Goal: Information Seeking & Learning: Learn about a topic

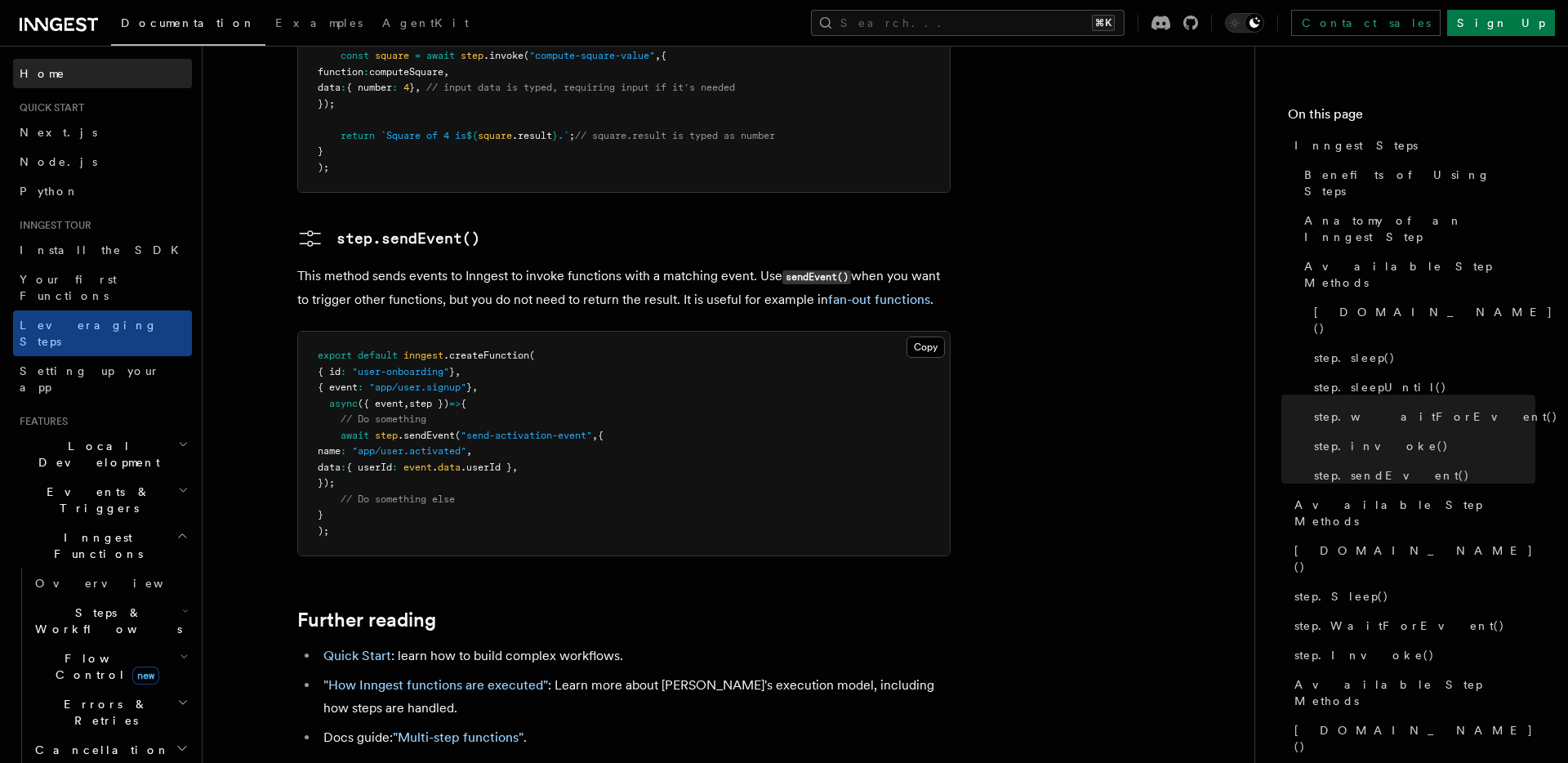
scroll to position [3350, 0]
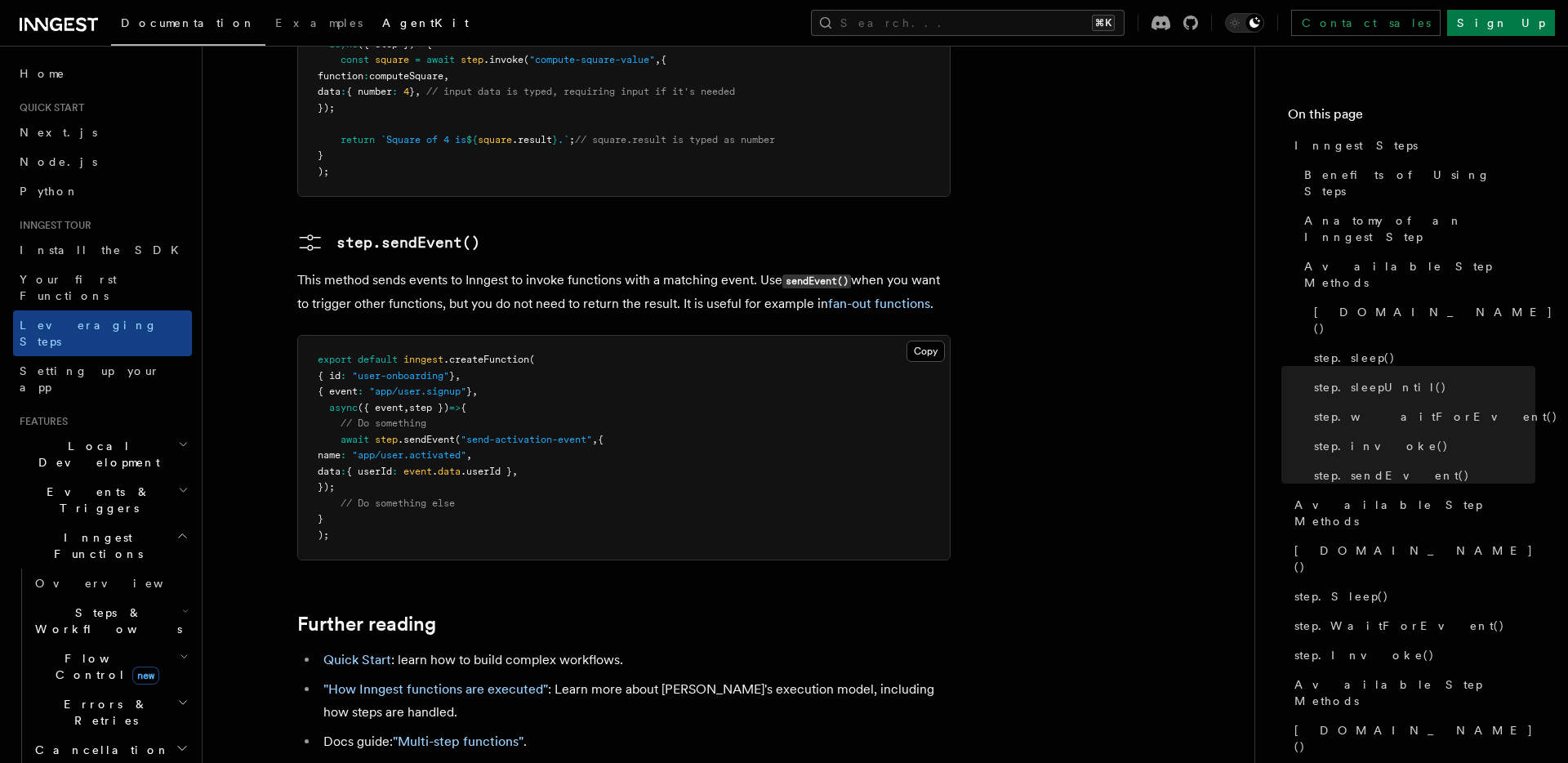
click at [382, 20] on span "AgentKit" at bounding box center [425, 23] width 87 height 13
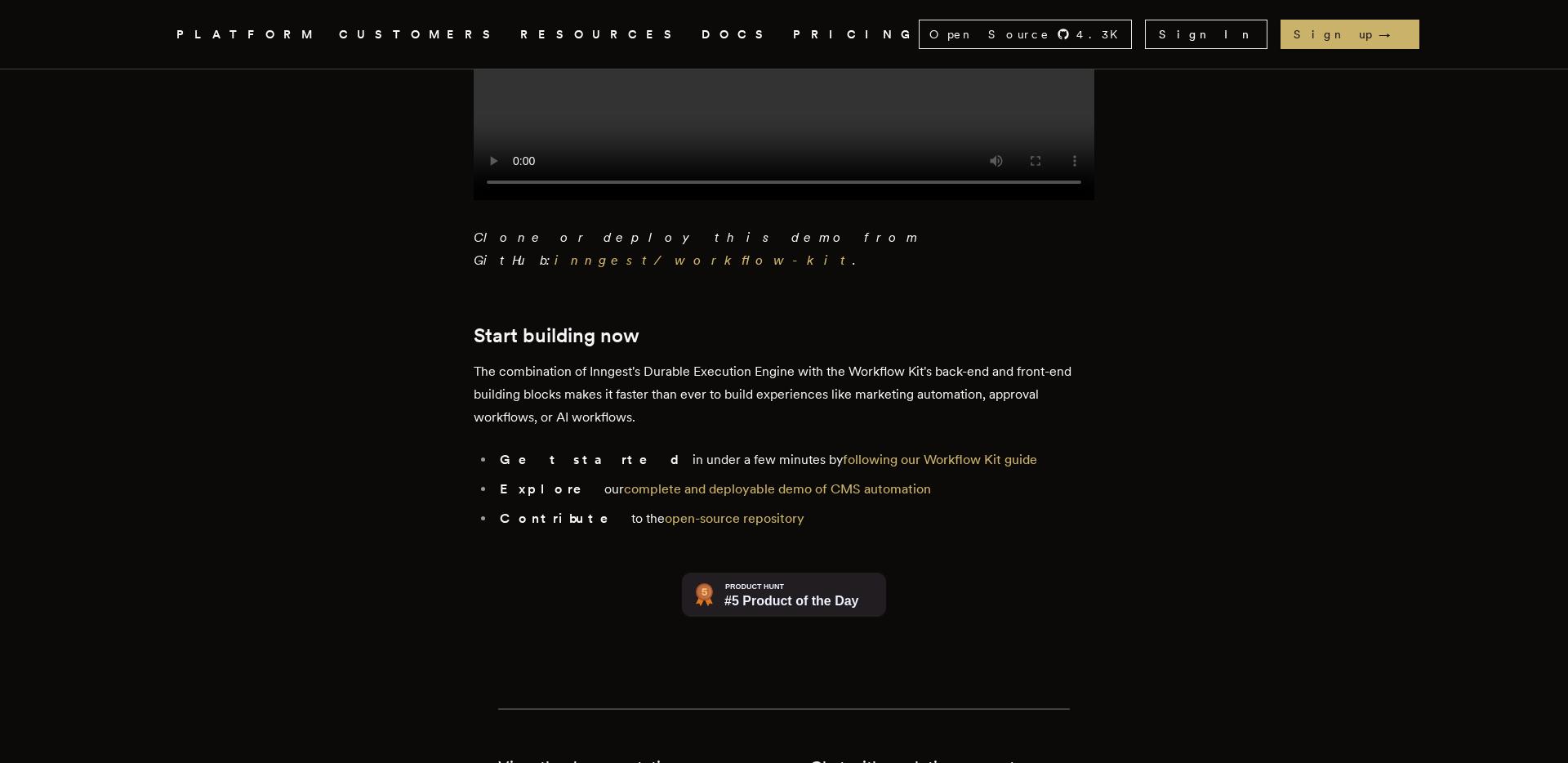
scroll to position [3692, 0]
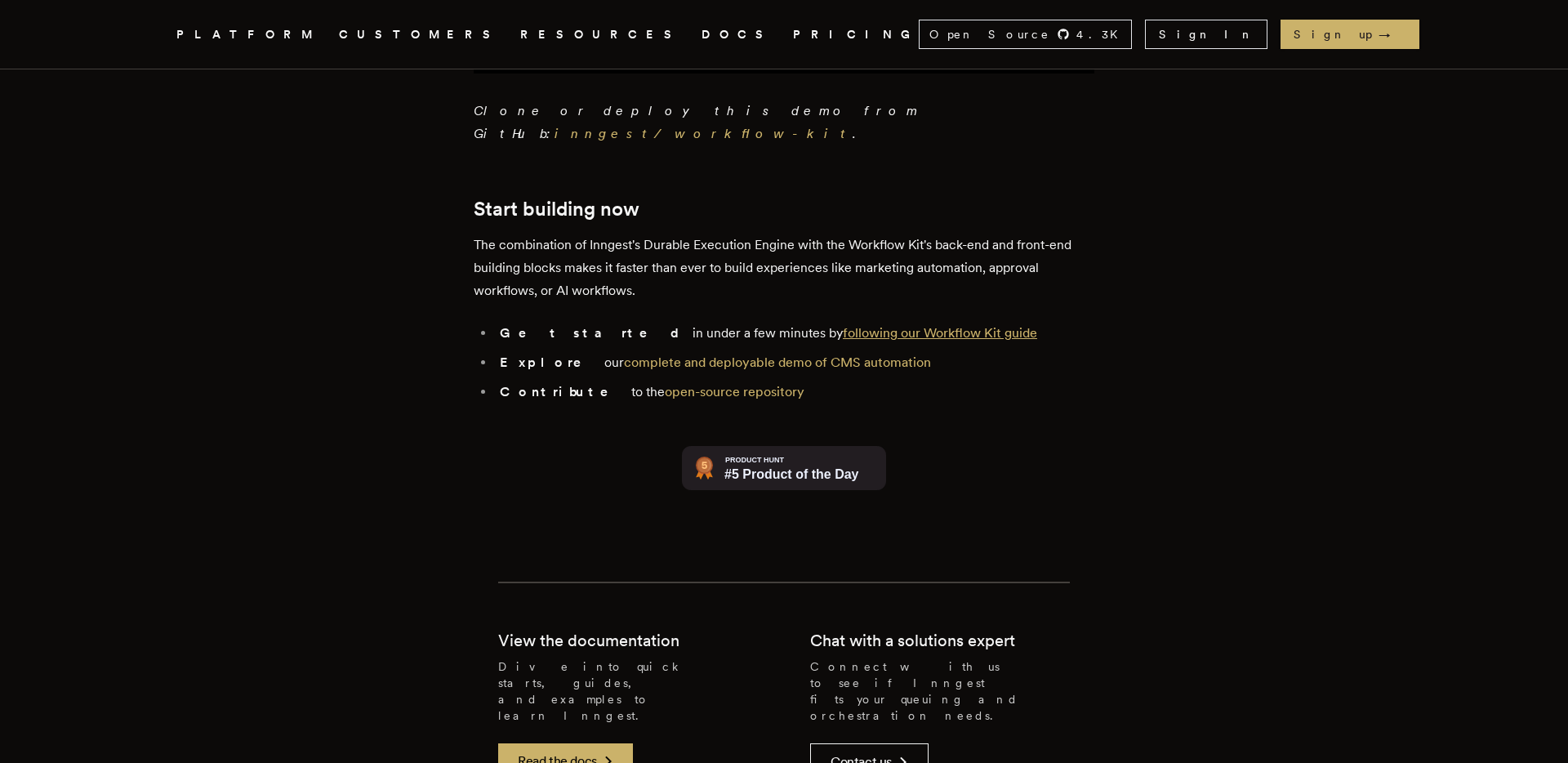
click at [843, 325] on link "following our Workflow Kit guide" at bounding box center [940, 333] width 194 height 15
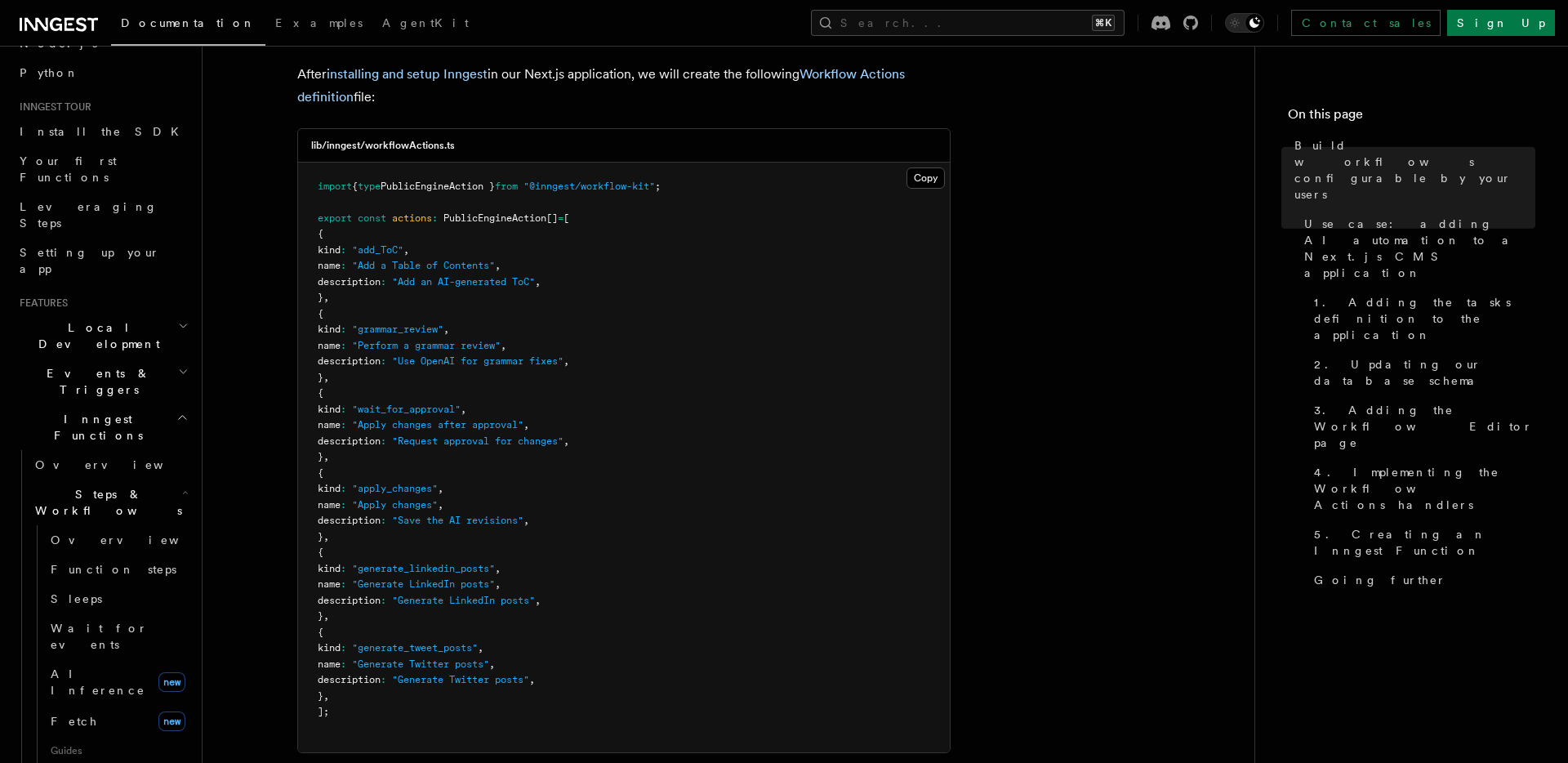
scroll to position [1920, 0]
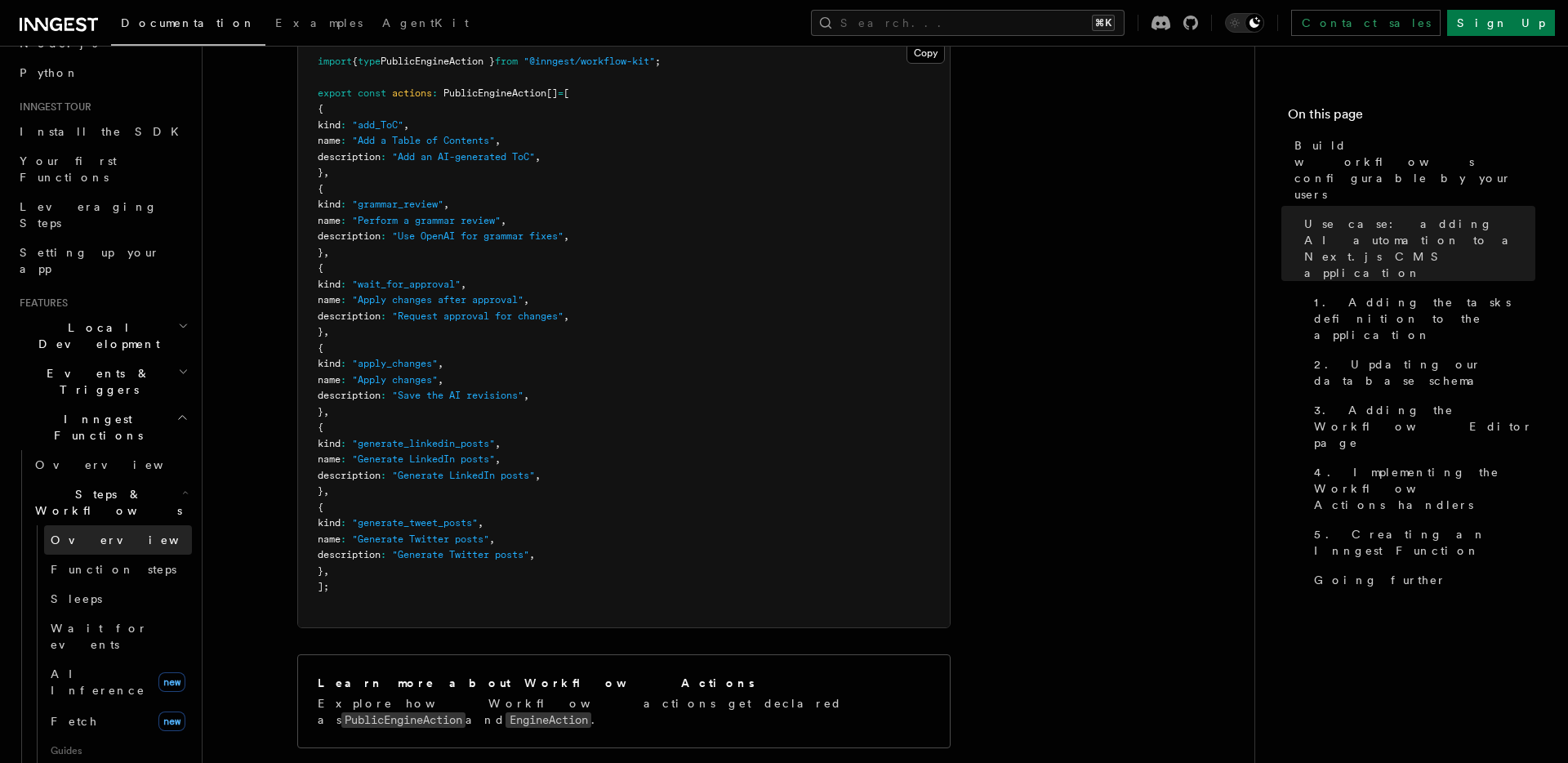
click at [118, 525] on link "Overview" at bounding box center [118, 539] width 148 height 29
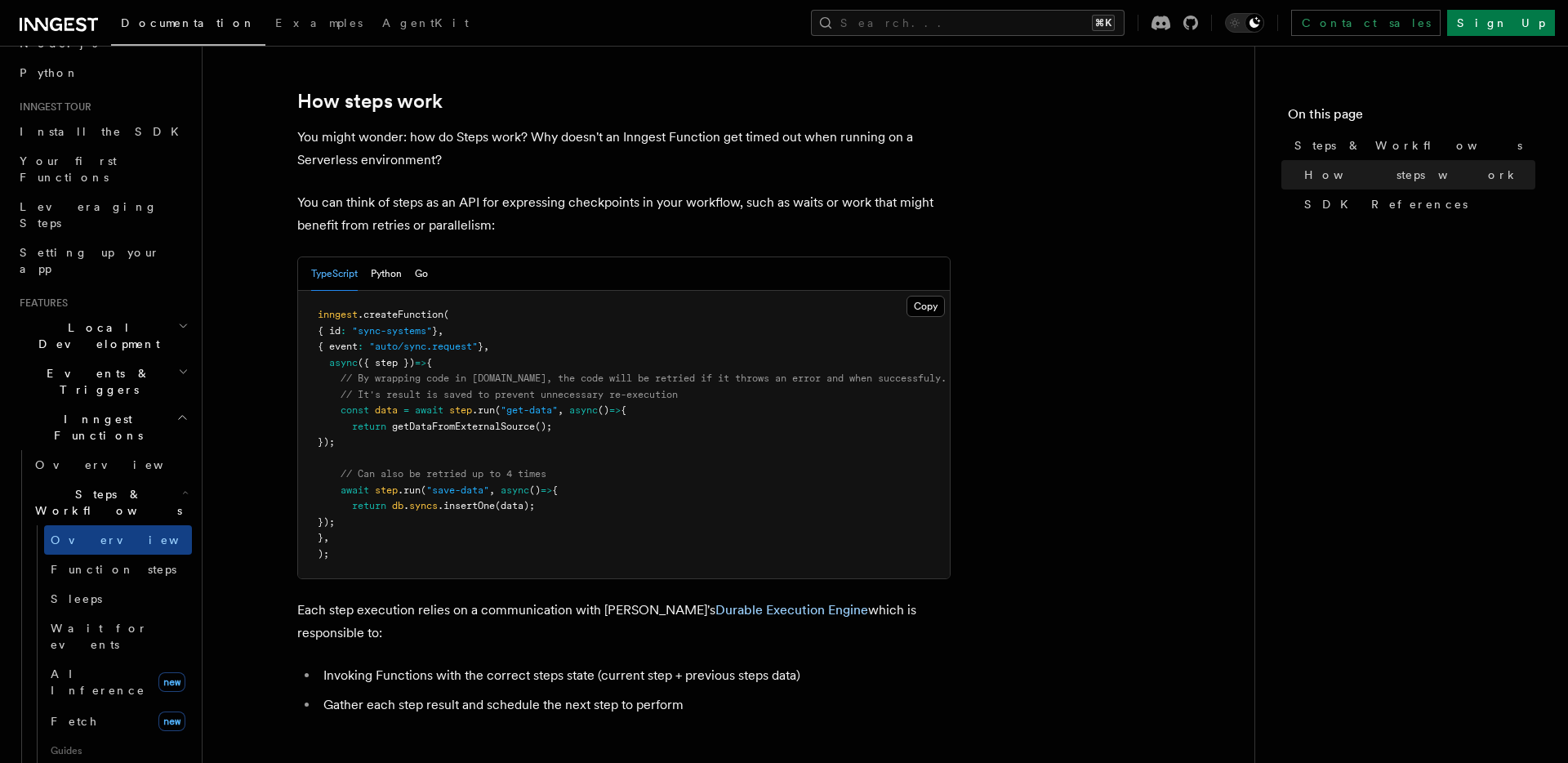
scroll to position [628, 0]
click at [1352, 150] on span "Steps & Workflows" at bounding box center [1409, 145] width 228 height 16
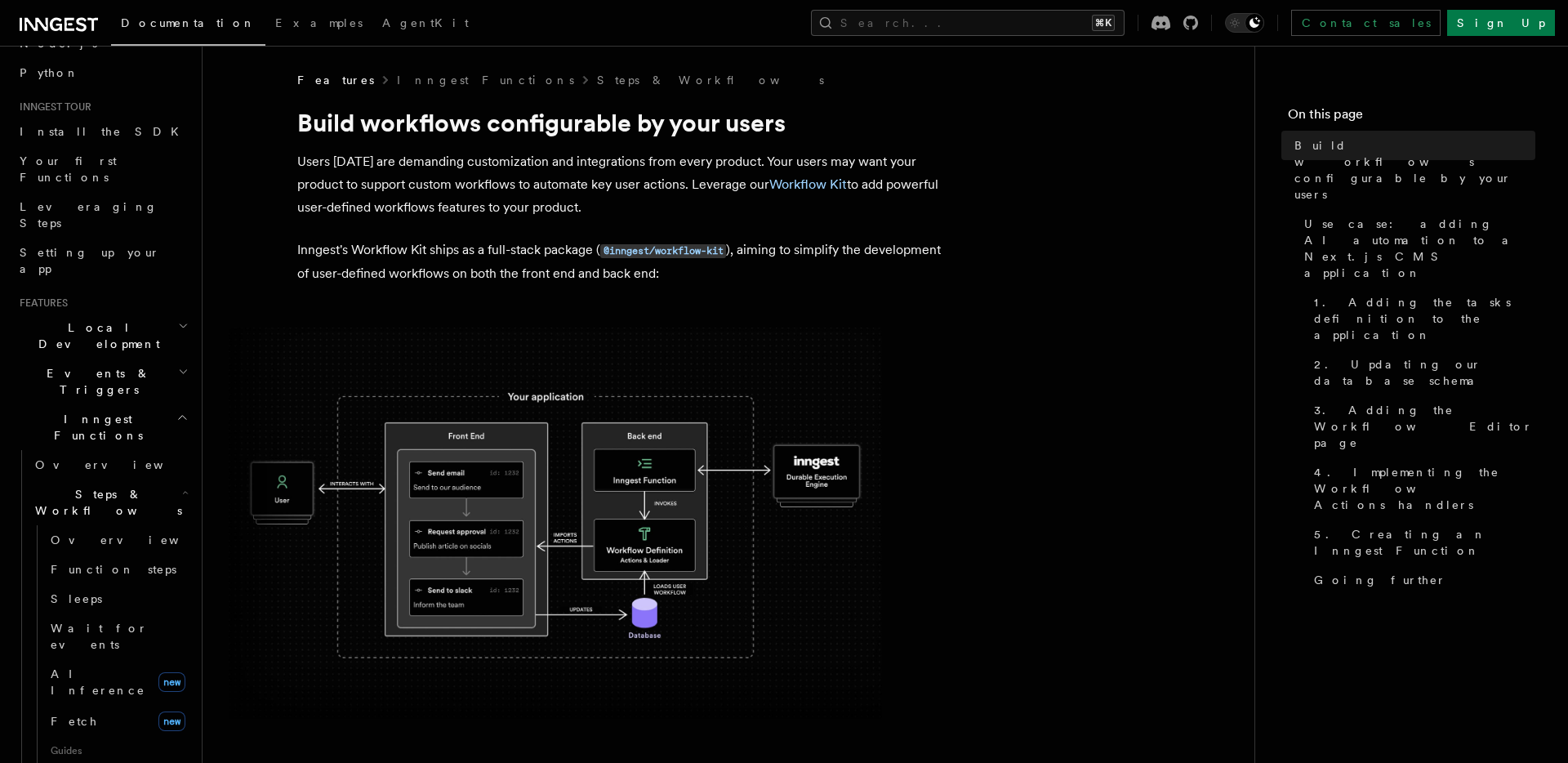
click at [650, 252] on code "@inngest/workflow-kit" at bounding box center [663, 251] width 125 height 14
click at [816, 180] on link "Workflow Kit" at bounding box center [808, 184] width 77 height 15
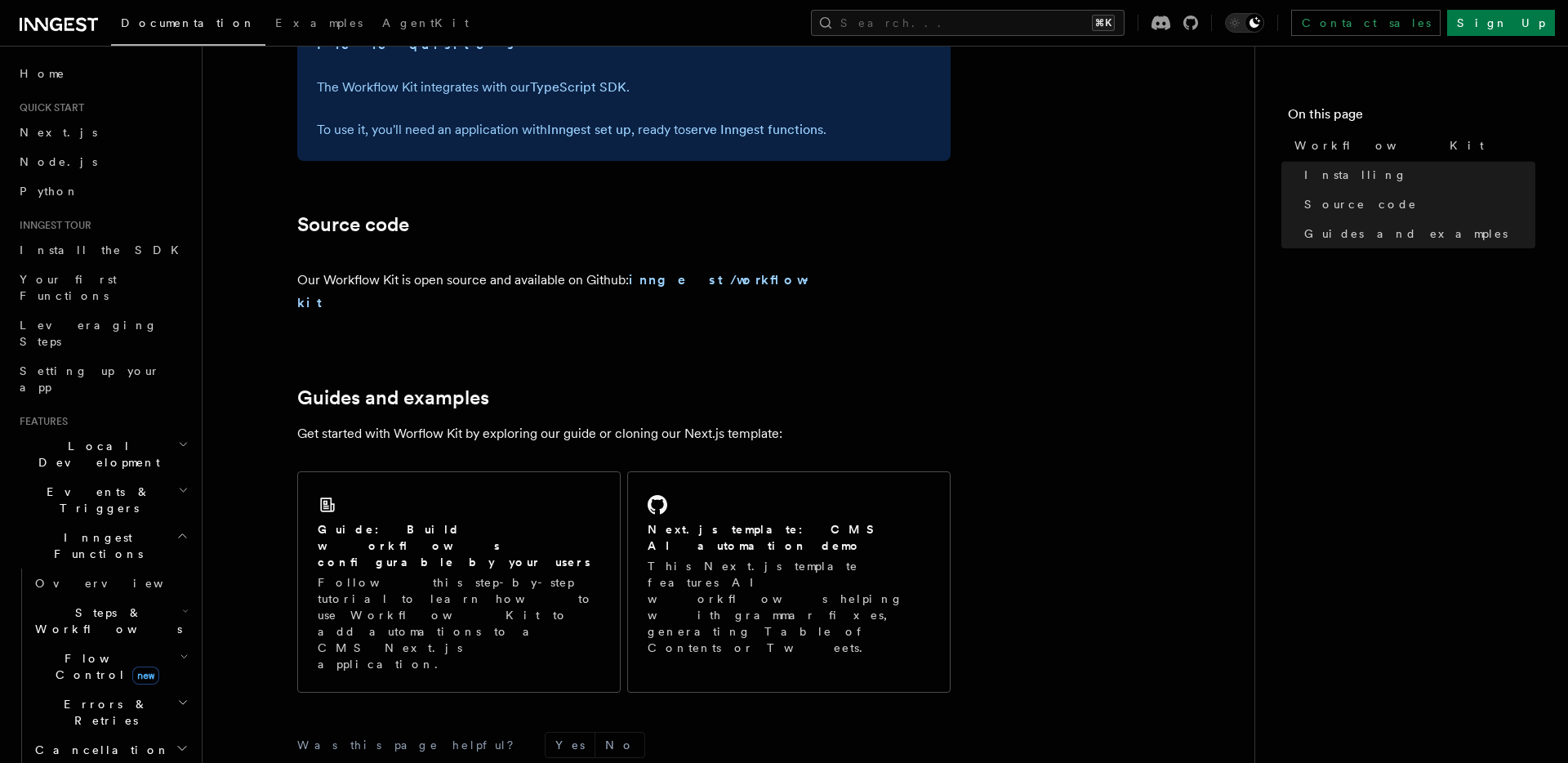
scroll to position [856, 0]
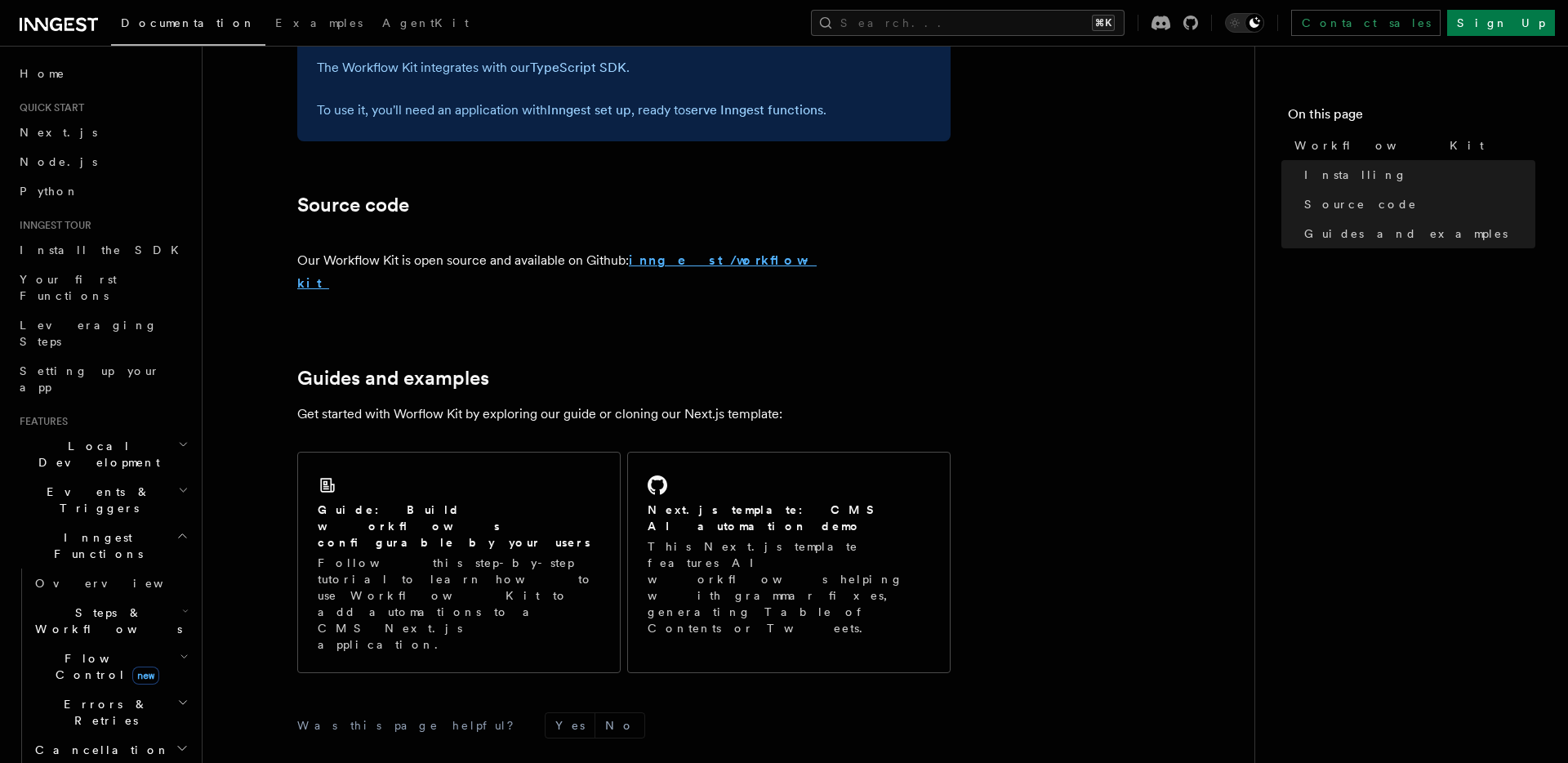
click at [653, 257] on strong "inngest/workflow-kit" at bounding box center [556, 272] width 520 height 39
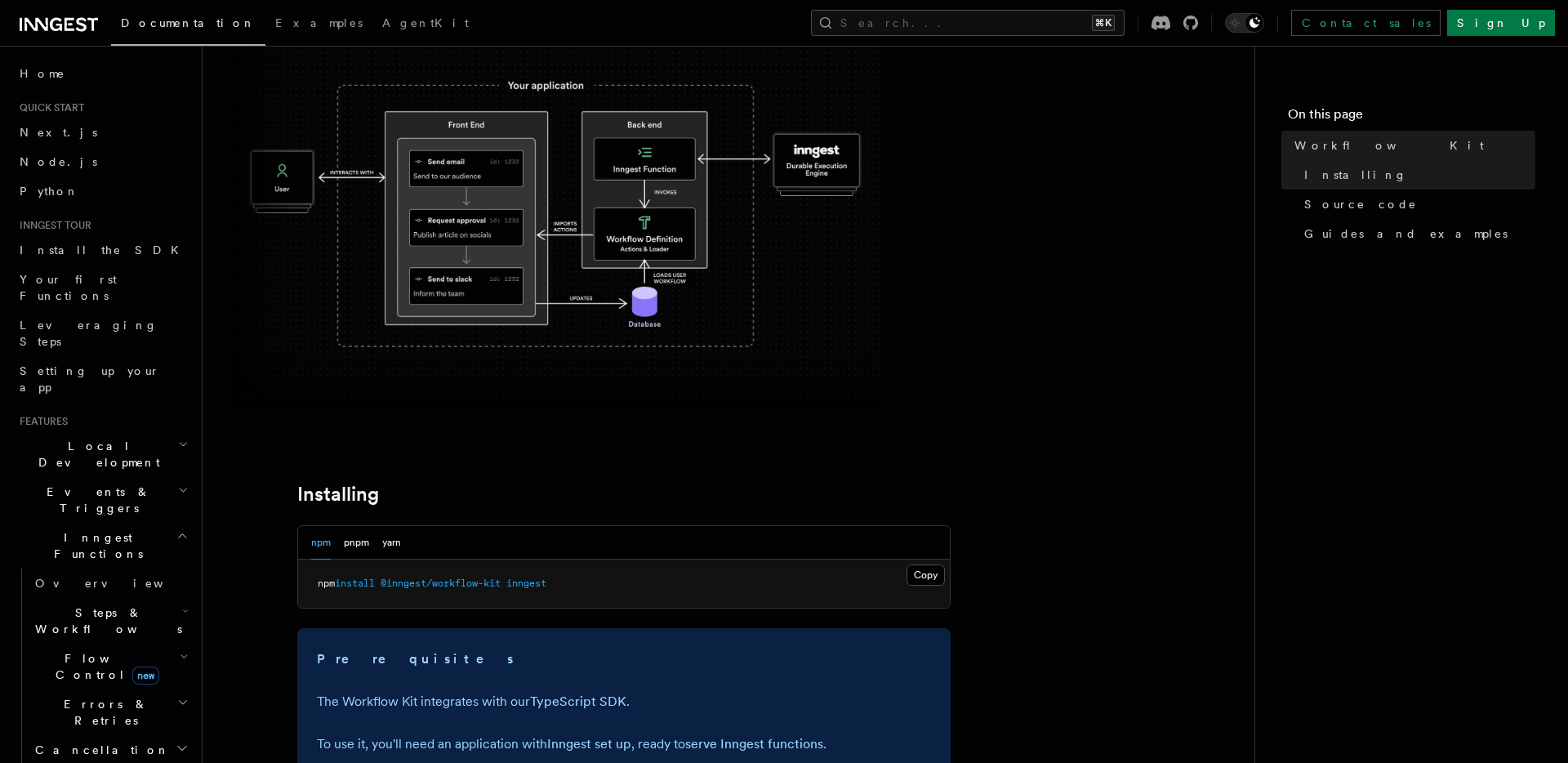
scroll to position [0, 0]
